Goal: Information Seeking & Learning: Learn about a topic

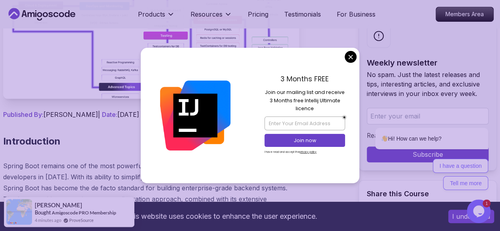
scroll to position [241, 0]
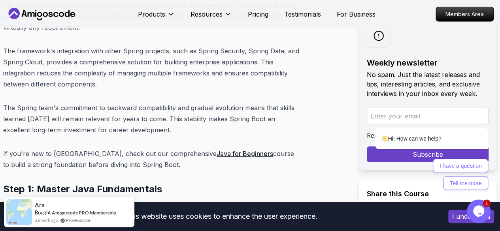
scroll to position [2592, 0]
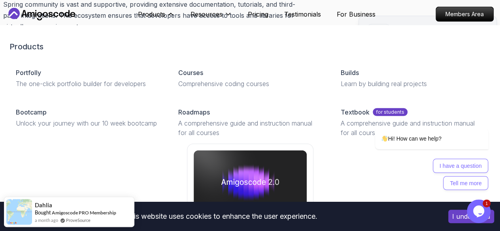
click at [172, 9] on div "Products Products Portfolly The one-click portfolio builder for developers Cour…" at bounding box center [156, 14] width 37 height 16
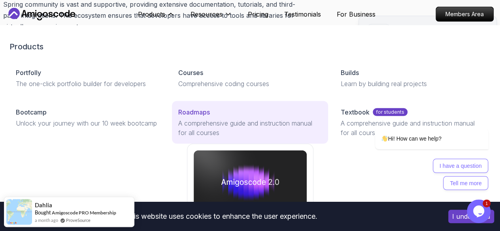
click at [178, 117] on p "Roadmaps" at bounding box center [194, 112] width 32 height 9
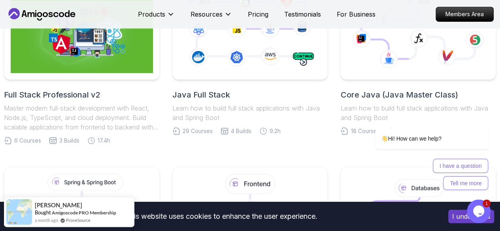
scroll to position [235, 0]
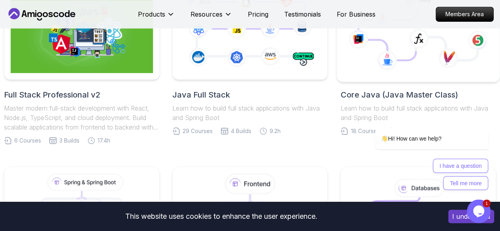
click at [390, 56] on icon at bounding box center [387, 61] width 20 height 20
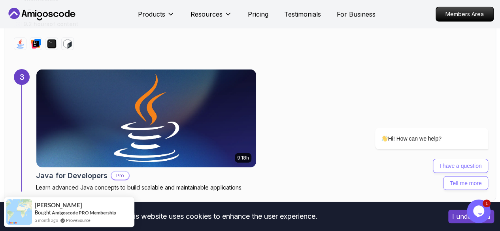
scroll to position [741, 0]
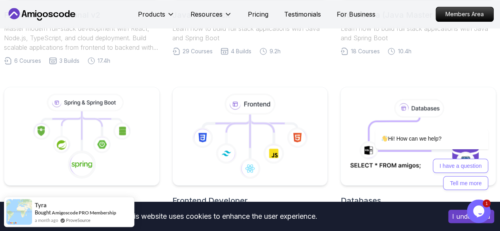
scroll to position [150, 0]
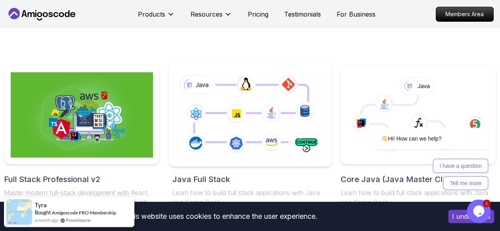
click at [263, 123] on icon at bounding box center [250, 115] width 153 height 85
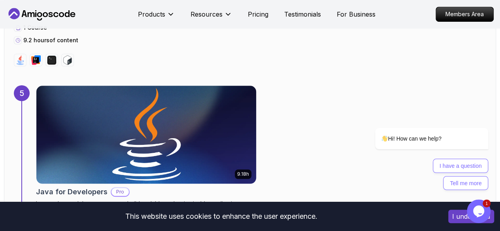
scroll to position [1782, 0]
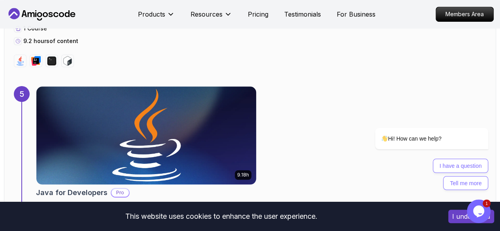
click at [215, 115] on img at bounding box center [146, 135] width 230 height 103
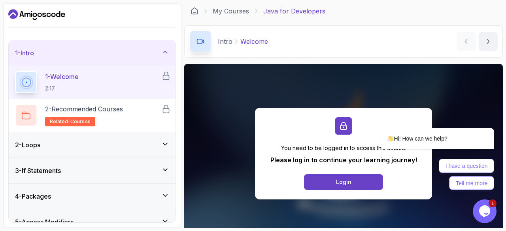
click at [166, 77] on icon at bounding box center [165, 75] width 9 height 9
click at [57, 82] on h2 "1 - Welcome 2:17" at bounding box center [62, 82] width 34 height 21
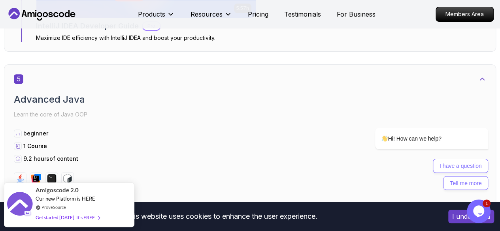
scroll to position [1665, 0]
click at [68, 92] on h2 "Advanced Java" at bounding box center [250, 98] width 472 height 13
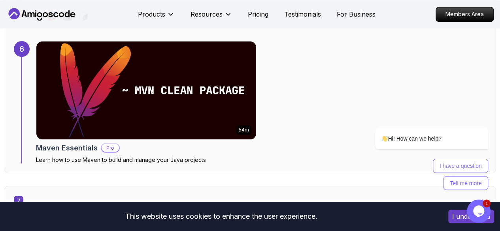
scroll to position [2112, 0]
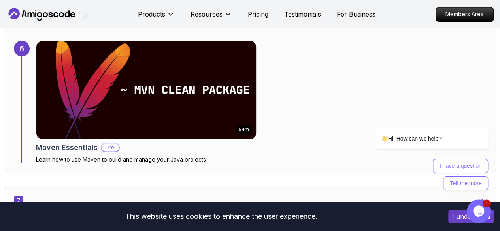
click at [107, 143] on p "Pro" at bounding box center [110, 147] width 17 height 8
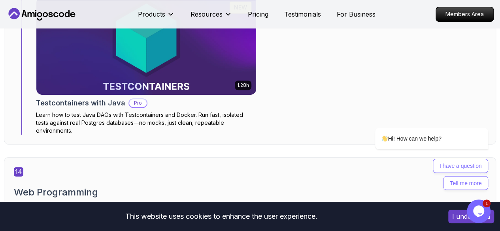
scroll to position [4734, 0]
